Goal: Task Accomplishment & Management: Use online tool/utility

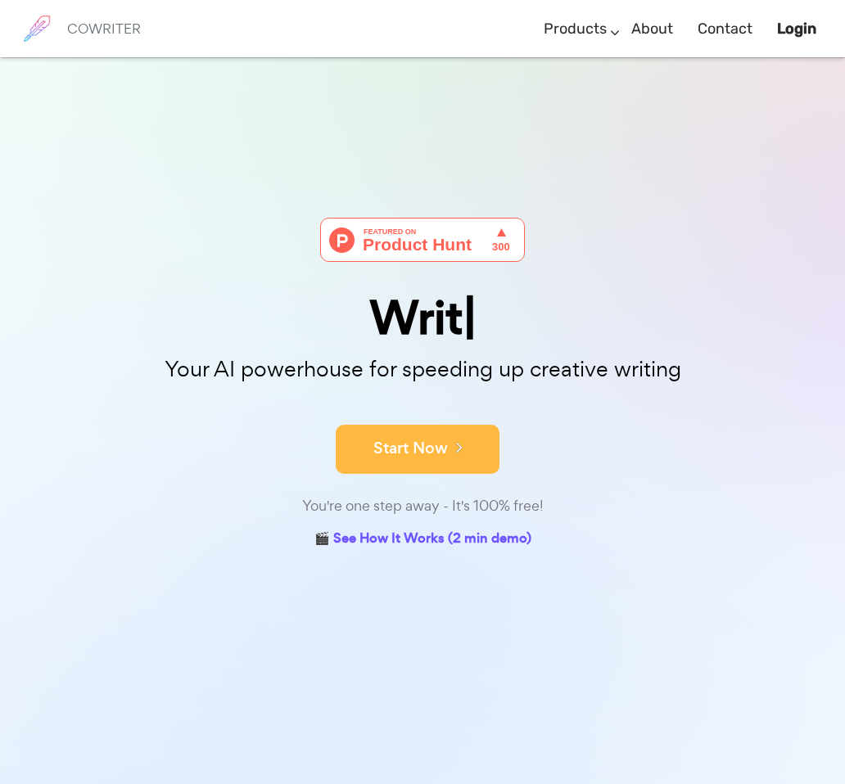
click at [426, 448] on button "Start Now" at bounding box center [418, 449] width 164 height 49
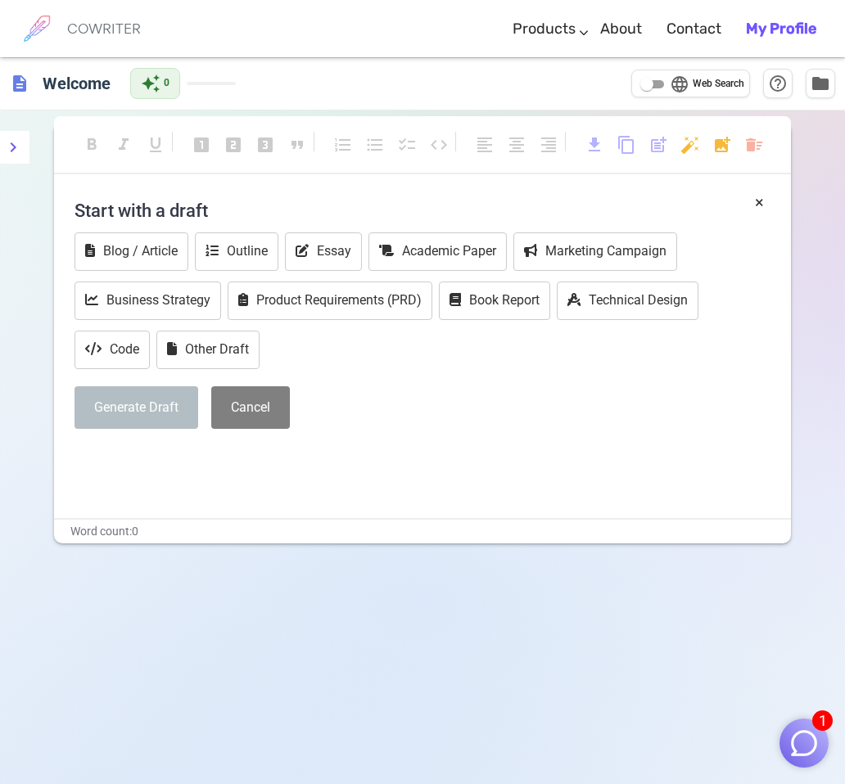
click at [195, 210] on h4 "Start with a draft" at bounding box center [423, 210] width 696 height 39
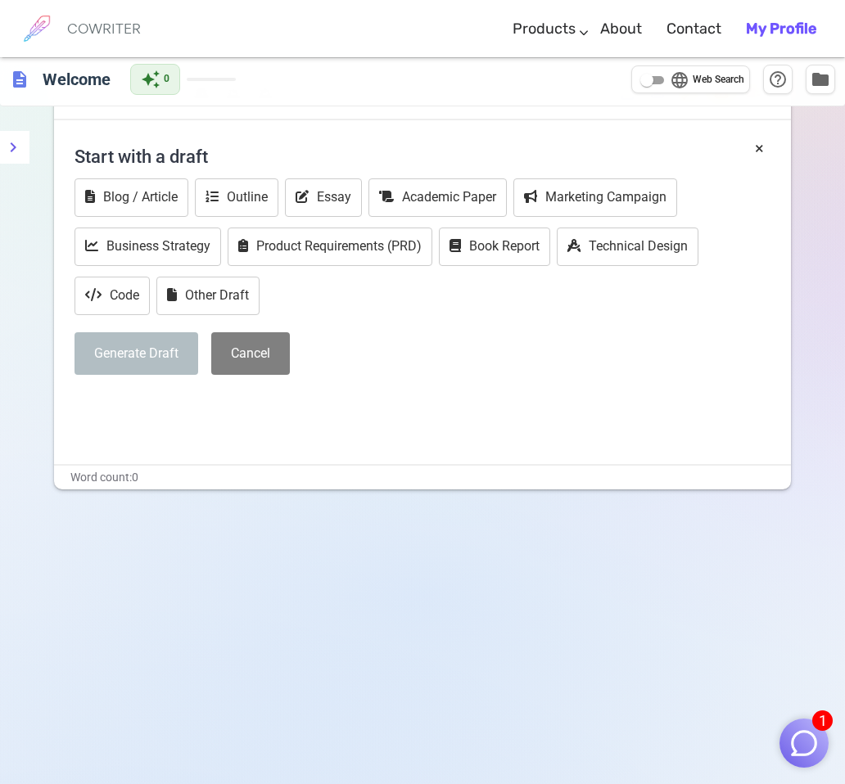
scroll to position [111, 0]
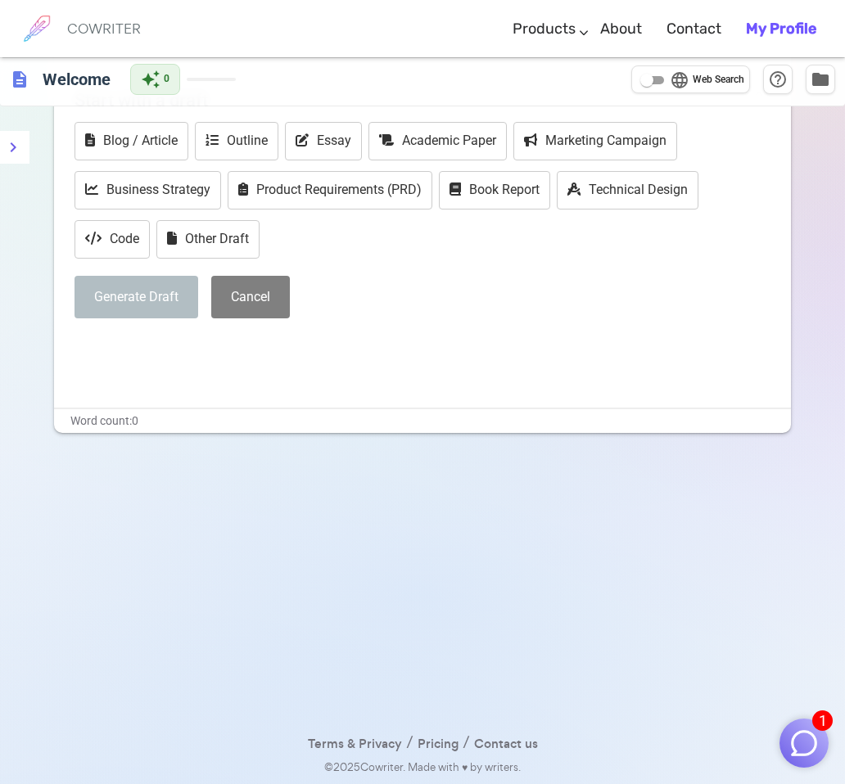
click at [806, 740] on img "button" at bounding box center [804, 743] width 31 height 31
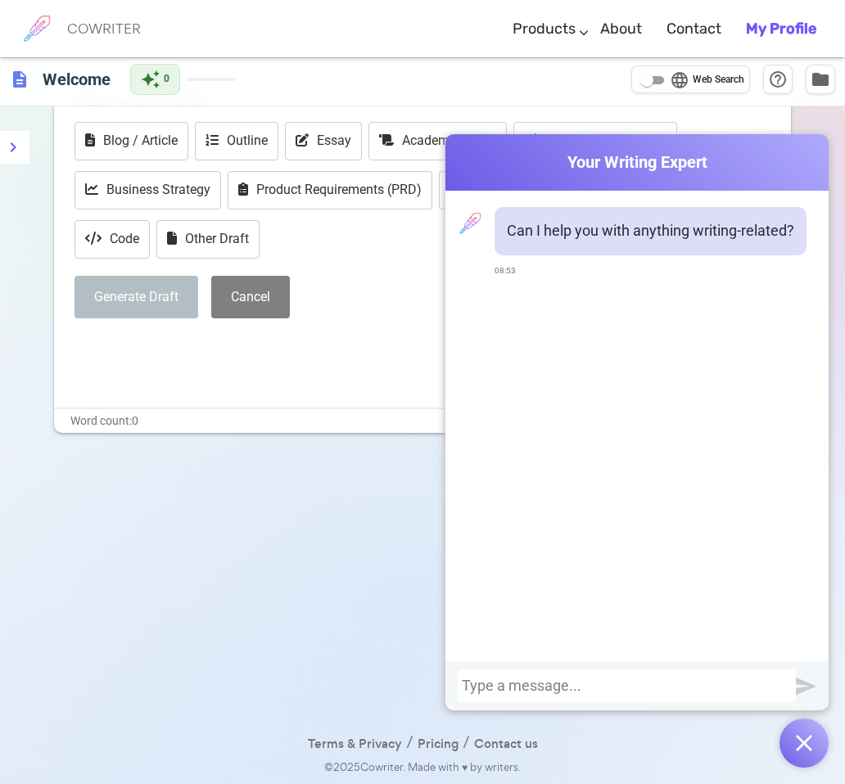
click at [149, 545] on div "format_bold format_italic format_underlined looks_one looks_two looks_3 format_…" at bounding box center [422, 392] width 845 height 784
click at [203, 465] on div "Terms & Privacy / Pricing / Contact us © 2025 Cowriter. Made with ♥ by writers." at bounding box center [422, 468] width 608 height 70
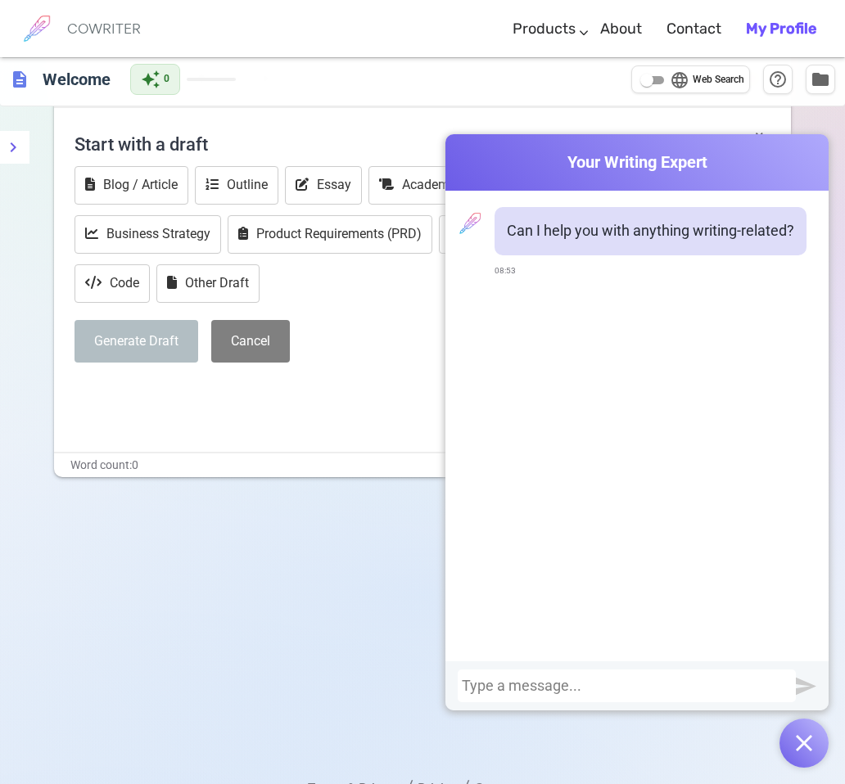
scroll to position [0, 0]
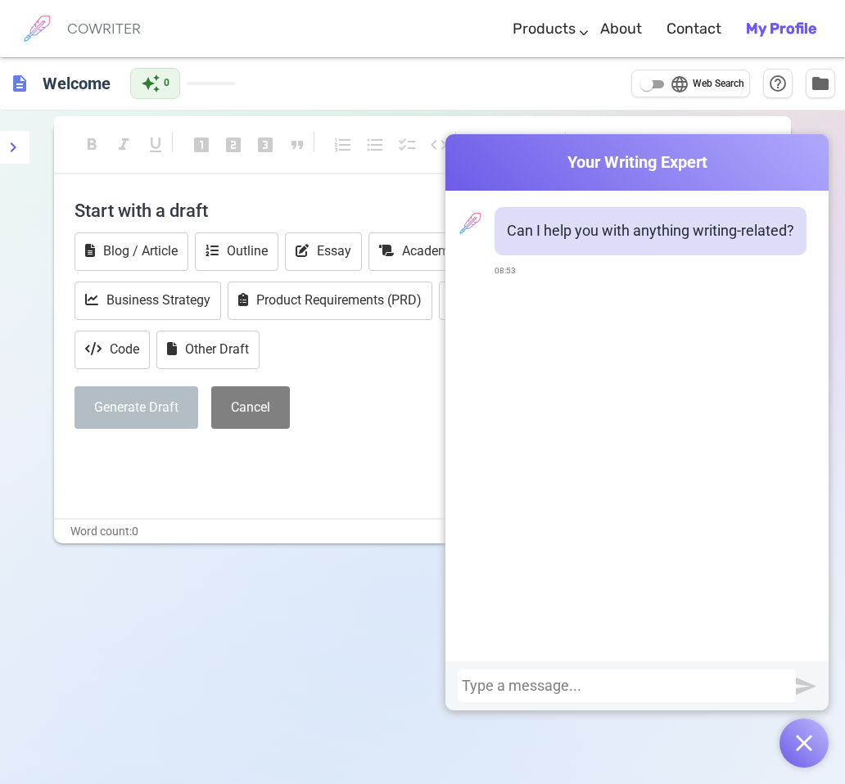
click at [790, 737] on button "button" at bounding box center [804, 743] width 49 height 49
